Goal: Task Accomplishment & Management: Complete application form

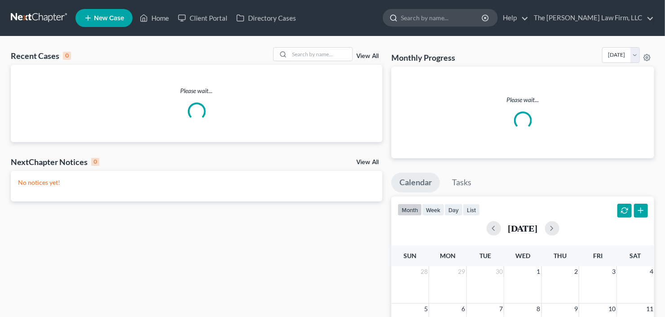
click at [464, 16] on input "search" at bounding box center [442, 17] width 82 height 17
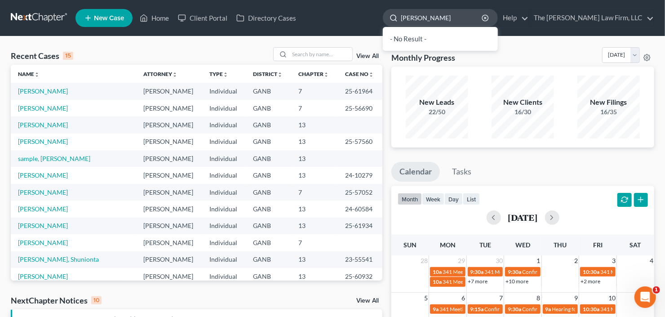
type input "[PERSON_NAME]"
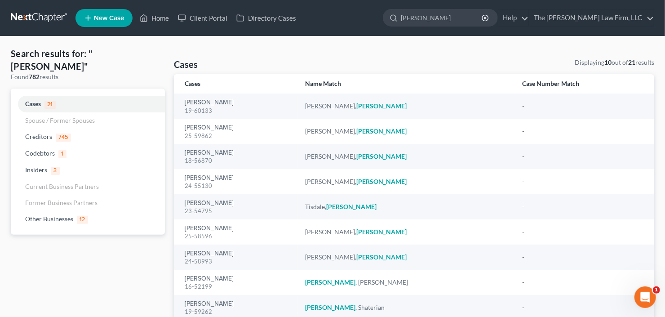
click at [100, 15] on span "New Case" at bounding box center [109, 18] width 30 height 7
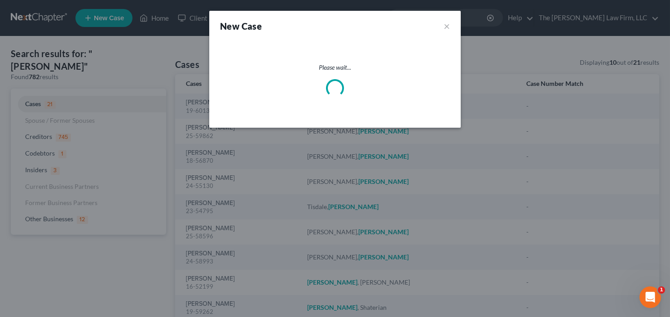
select select "19"
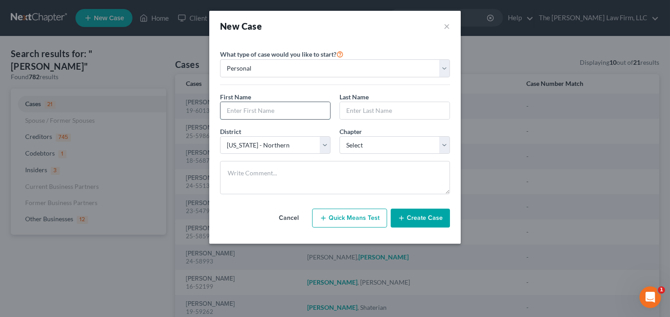
click at [271, 109] on input "text" at bounding box center [275, 110] width 110 height 17
type input "[PERSON_NAME]"
type input "C"
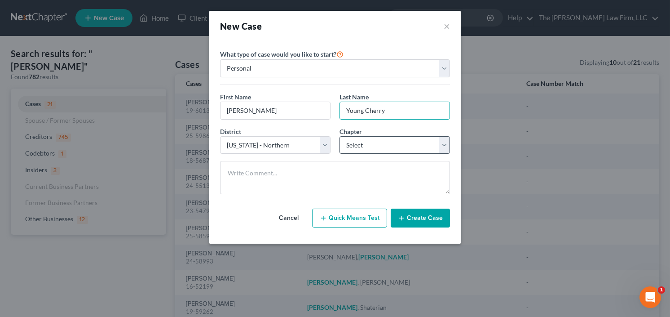
type input "Young Cherry"
click at [365, 149] on select "Select 7 11 12 13" at bounding box center [394, 145] width 110 height 18
select select "0"
click at [339, 136] on select "Select 7 11 12 13" at bounding box center [394, 145] width 110 height 18
click at [419, 217] on button "Create Case" at bounding box center [420, 217] width 59 height 19
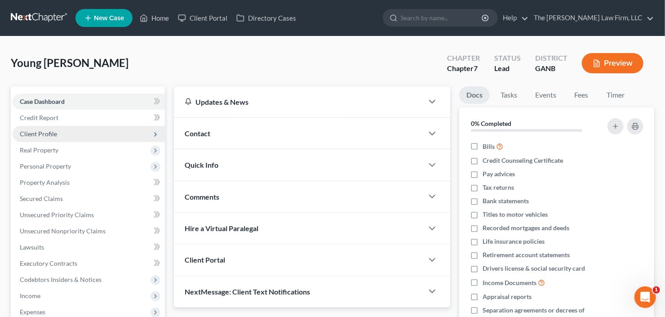
click at [58, 135] on span "Client Profile" at bounding box center [89, 134] width 152 height 16
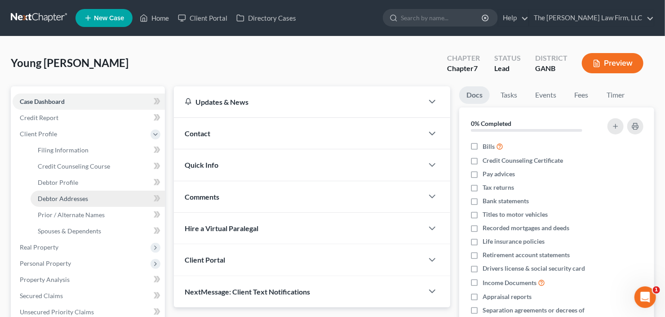
click at [58, 198] on span "Debtor Addresses" at bounding box center [63, 198] width 50 height 8
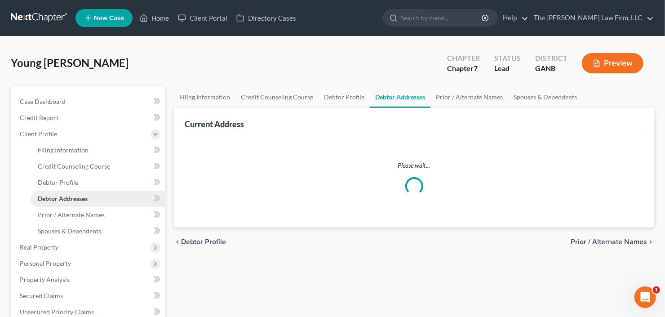
select select "0"
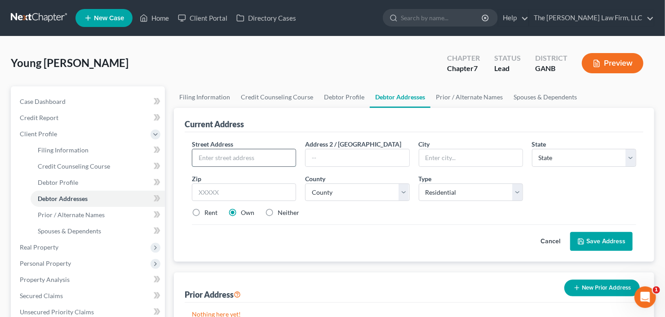
click at [223, 151] on input "text" at bounding box center [243, 157] width 103 height 17
type input "[STREET_ADDRESS][PERSON_NAME]"
type input "30012"
type input "[PERSON_NAME]"
select select "10"
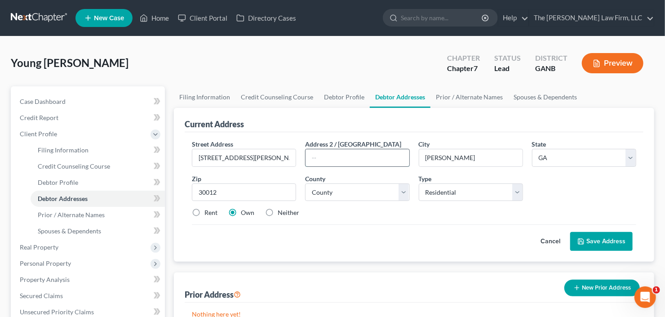
click at [339, 163] on input "text" at bounding box center [356, 157] width 103 height 17
type input "Apt 0120"
click at [342, 193] on select "County [GEOGRAPHIC_DATA] [GEOGRAPHIC_DATA] [GEOGRAPHIC_DATA] [GEOGRAPHIC_DATA] …" at bounding box center [357, 192] width 104 height 18
select select "121"
click at [305, 183] on select "County [GEOGRAPHIC_DATA] [GEOGRAPHIC_DATA] [GEOGRAPHIC_DATA] [GEOGRAPHIC_DATA] …" at bounding box center [357, 192] width 104 height 18
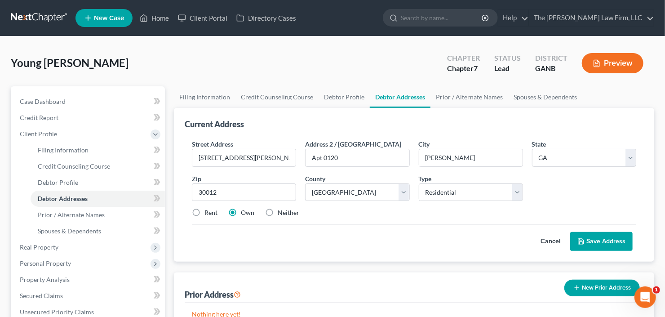
click at [204, 214] on label "Rent" at bounding box center [210, 212] width 13 height 9
click at [208, 214] on input "Rent" at bounding box center [211, 211] width 6 height 6
radio input "true"
click at [621, 238] on button "Save Address" at bounding box center [601, 241] width 62 height 19
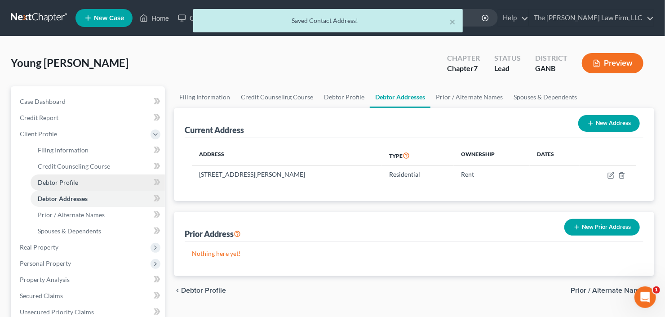
click at [53, 181] on span "Debtor Profile" at bounding box center [58, 182] width 40 height 8
select select "0"
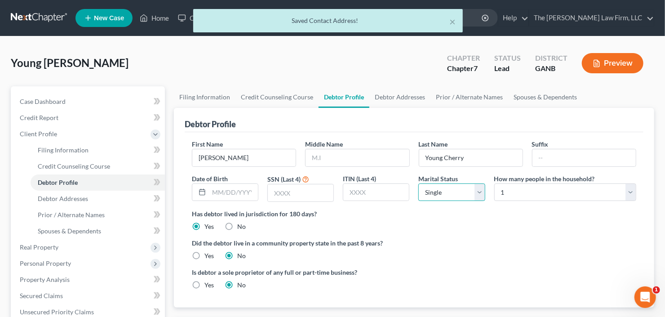
click at [464, 191] on select "Select Single Married Separated Divorced Widowed" at bounding box center [451, 192] width 66 height 18
select select "2"
click at [418, 183] on select "Select Single Married Separated Divorced Widowed" at bounding box center [451, 192] width 66 height 18
click at [545, 189] on select "Select 1 2 3 4 5 6 7 8 9 10 11 12 13 14 15 16 17 18 19 20" at bounding box center [565, 192] width 142 height 18
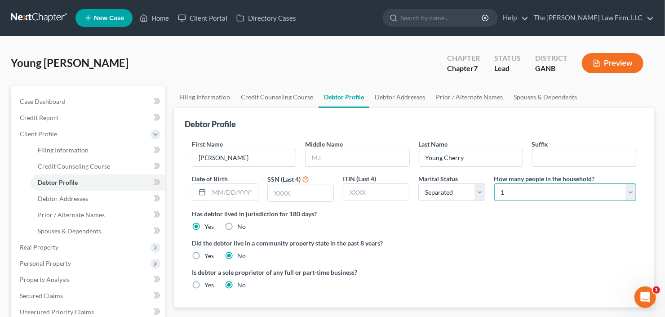
select select "2"
click at [494, 183] on select "Select 1 2 3 4 5 6 7 8 9 10 11 12 13 14 15 16 17 18 19 20" at bounding box center [565, 192] width 142 height 18
click at [58, 167] on span "Credit Counseling Course" at bounding box center [74, 166] width 72 height 8
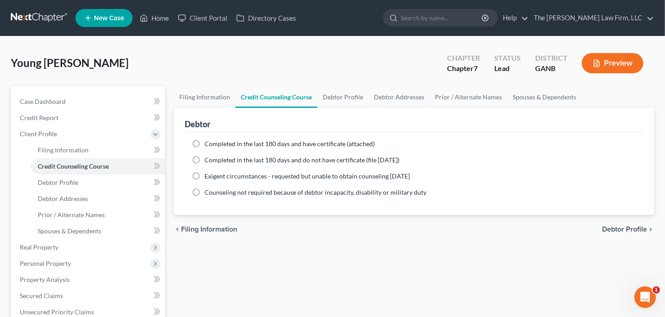
click at [205, 141] on span "Completed in the last 180 days and have certificate (attached)" at bounding box center [289, 144] width 170 height 8
click at [208, 141] on input "Completed in the last 180 days and have certificate (attached)" at bounding box center [211, 142] width 6 height 6
radio input "true"
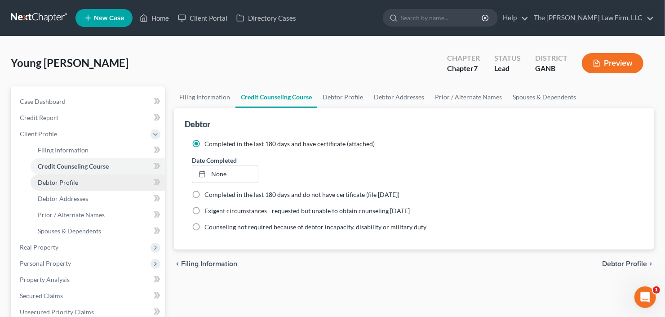
click at [70, 181] on span "Debtor Profile" at bounding box center [58, 182] width 40 height 8
select select "2"
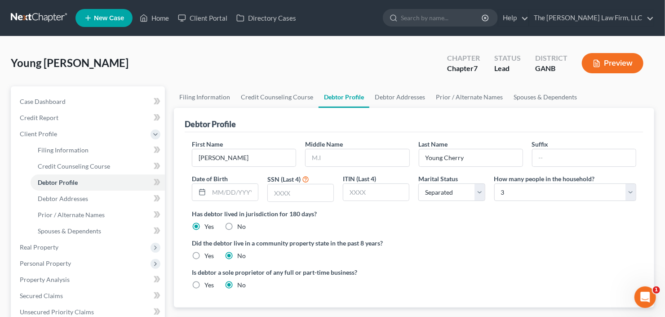
click at [416, 189] on div "Marital Status Select [DEMOGRAPHIC_DATA] Married [DEMOGRAPHIC_DATA] Divorced Wi…" at bounding box center [451, 188] width 75 height 28
drag, startPoint x: 437, startPoint y: 186, endPoint x: 444, endPoint y: 193, distance: 9.5
click at [437, 186] on select "Select Single Married Separated Divorced Widowed" at bounding box center [451, 192] width 66 height 18
select select "3"
click at [418, 183] on select "Select Single Married Separated Divorced Widowed" at bounding box center [451, 192] width 66 height 18
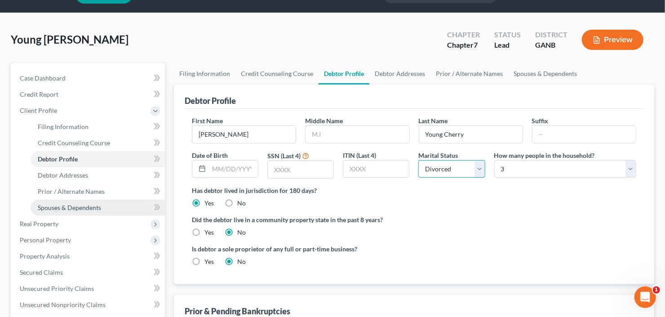
scroll to position [36, 0]
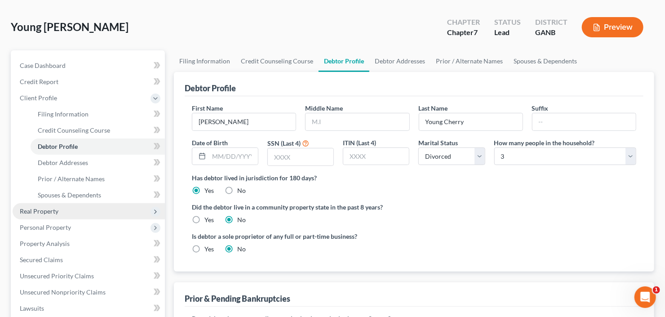
click at [36, 211] on span "Real Property" at bounding box center [39, 211] width 39 height 8
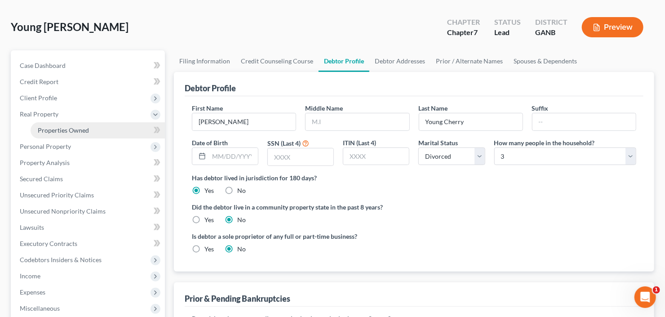
click at [70, 128] on span "Properties Owned" at bounding box center [63, 130] width 51 height 8
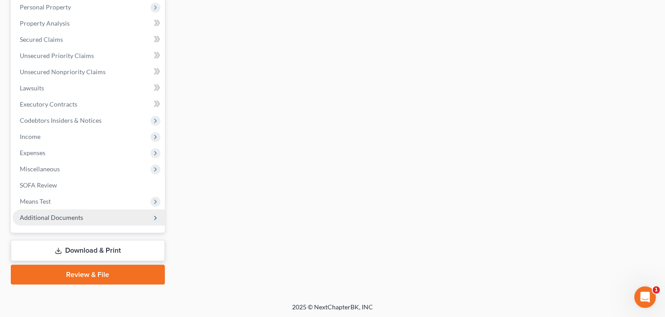
click at [53, 213] on span "Additional Documents" at bounding box center [51, 217] width 63 height 8
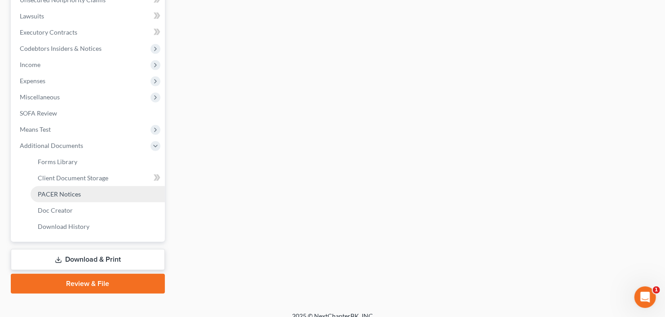
click at [69, 194] on span "PACER Notices" at bounding box center [59, 194] width 43 height 8
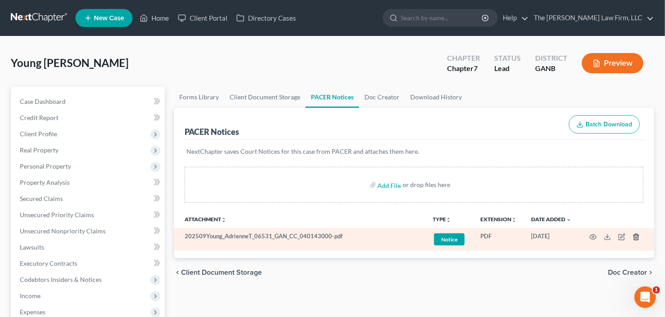
click at [637, 236] on icon "button" at bounding box center [635, 236] width 7 height 7
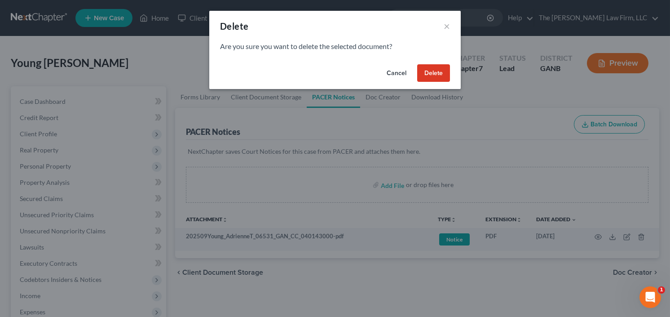
click at [432, 72] on button "Delete" at bounding box center [433, 73] width 33 height 18
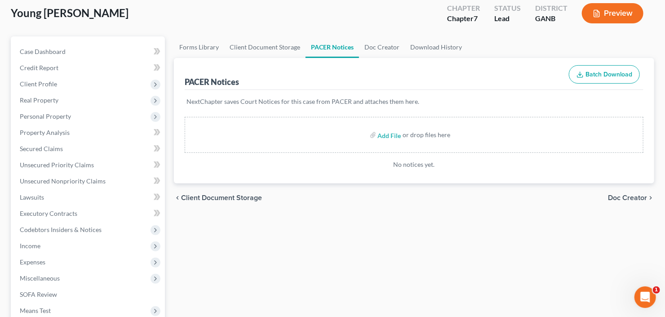
scroll to position [144, 0]
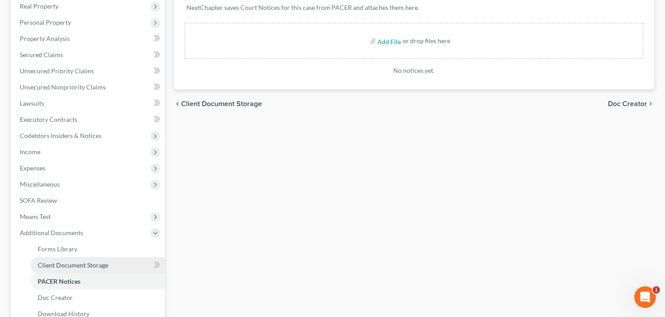
click at [70, 269] on link "Client Document Storage" at bounding box center [98, 265] width 134 height 16
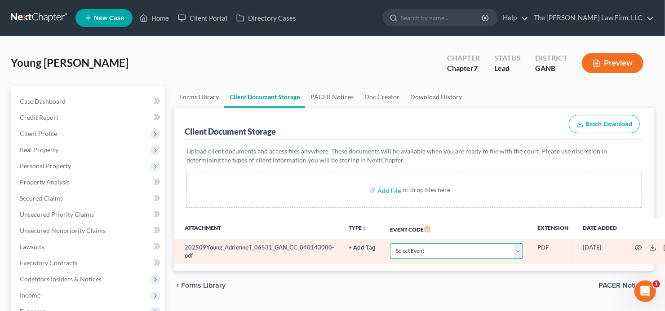
click at [445, 253] on select "Select Event 01 - Chapter 13 Plan - Initial Plan 02-Application to Pay Filing F…" at bounding box center [456, 251] width 133 height 16
select select "5"
click at [446, 255] on select "Select Event 01 - Chapter 13 Plan - Initial Plan 02-Application to Pay Filing F…" at bounding box center [456, 251] width 133 height 16
